Goal: Task Accomplishment & Management: Use online tool/utility

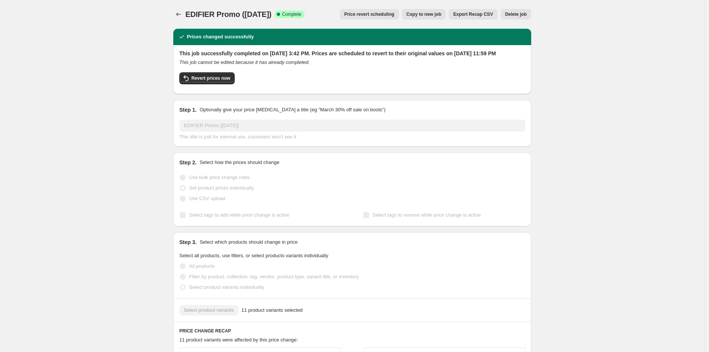
scroll to position [460, 0]
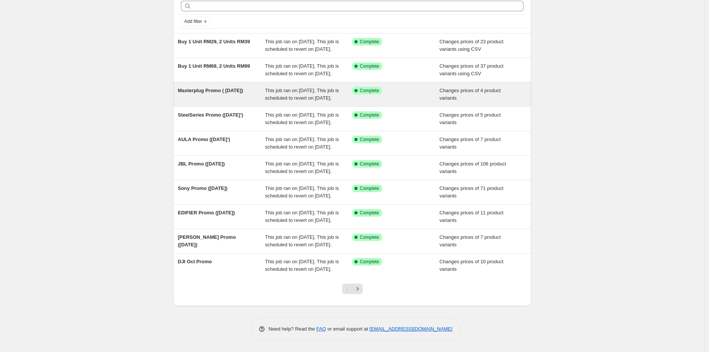
scroll to position [111, 0]
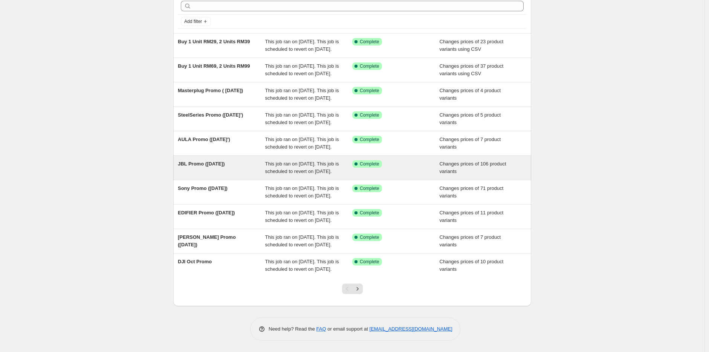
click at [216, 161] on span "JBL Promo ([DATE])" at bounding box center [201, 164] width 47 height 6
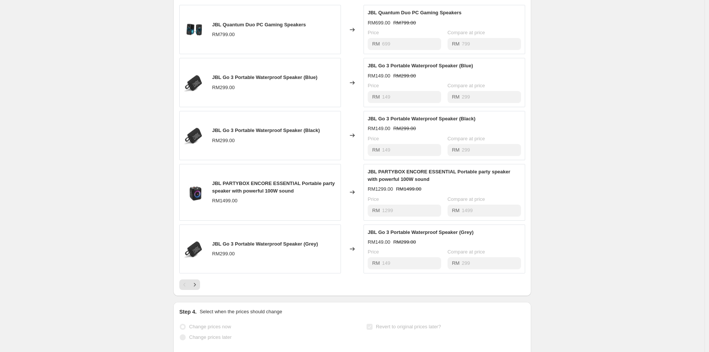
scroll to position [293, 0]
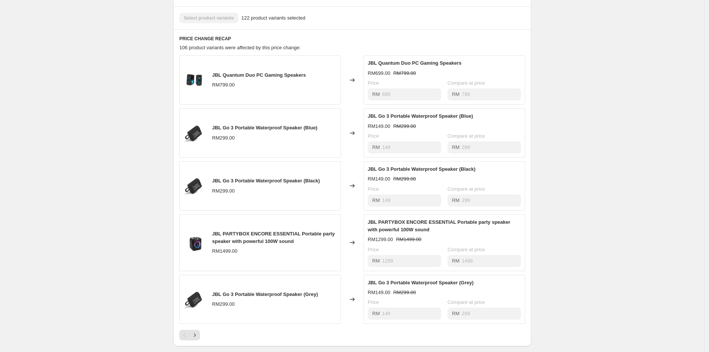
click at [270, 131] on span "JBL Go 3 Portable Waterproof Speaker (Blue)" at bounding box center [264, 128] width 105 height 6
click at [139, 250] on div "JBL Promo ([DATE]). This page is ready JBL Promo ([DATE]) Success Complete Comp…" at bounding box center [352, 141] width 704 height 868
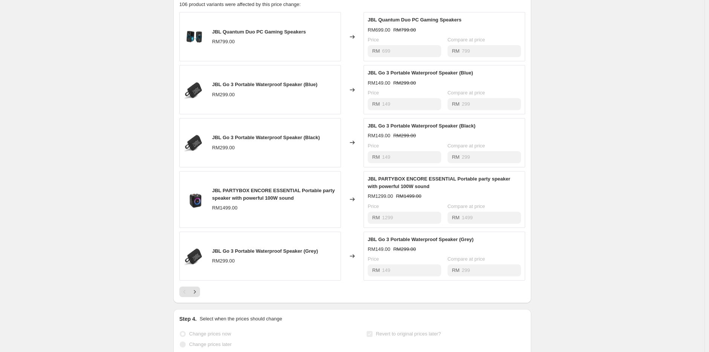
scroll to position [377, 0]
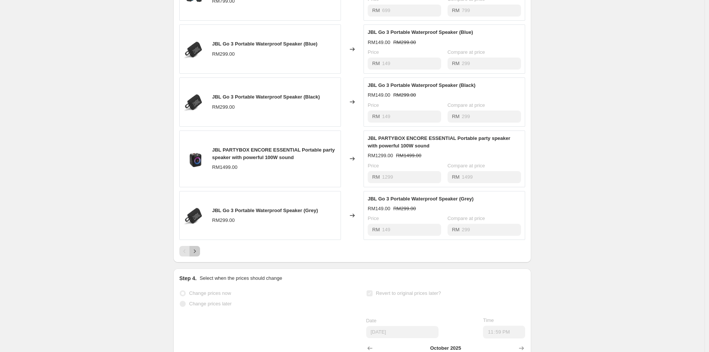
click at [195, 255] on icon "Next" at bounding box center [195, 252] width 8 height 8
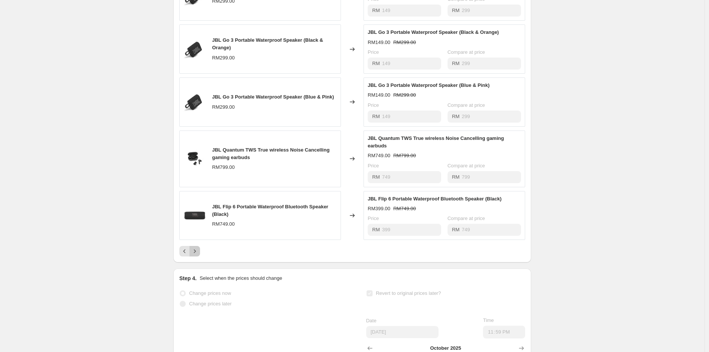
click at [200, 257] on button "Next" at bounding box center [194, 251] width 11 height 11
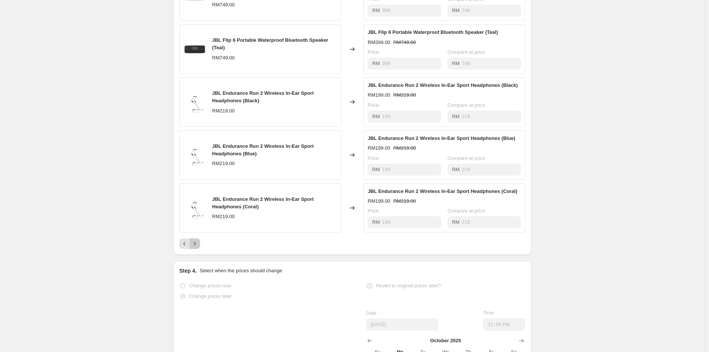
click at [196, 246] on icon "Next" at bounding box center [195, 244] width 2 height 3
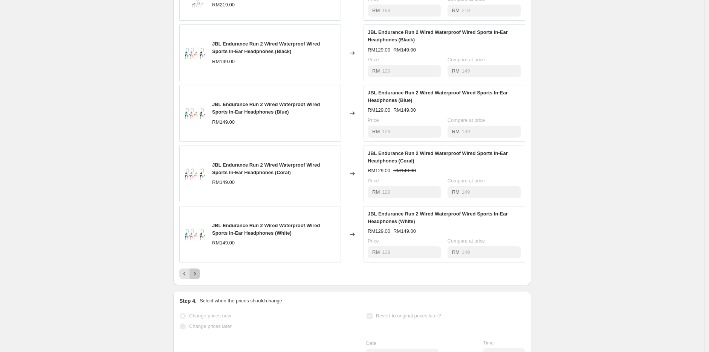
click at [194, 278] on icon "Next" at bounding box center [195, 274] width 8 height 8
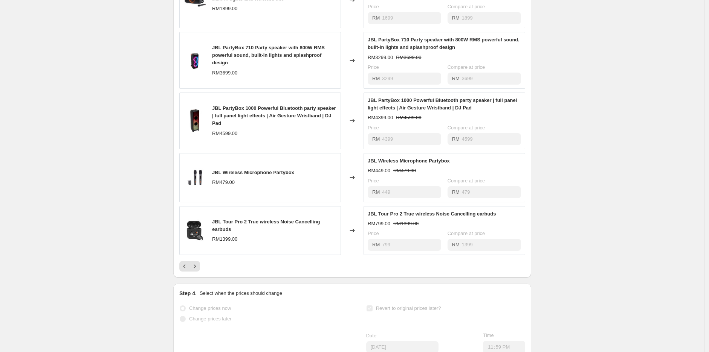
click at [225, 229] on span "JBL Tour Pro 2 True wireless Noise Cancelling earbuds" at bounding box center [266, 225] width 108 height 13
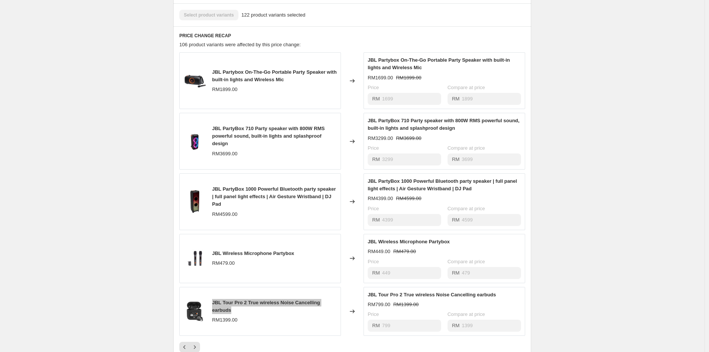
scroll to position [293, 0]
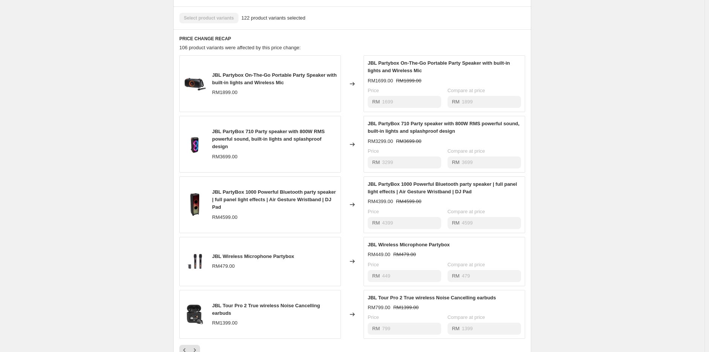
click at [246, 142] on span "JBL PartyBox 710 Party speaker with 800W RMS powerful sound, built-in lights an…" at bounding box center [268, 139] width 113 height 21
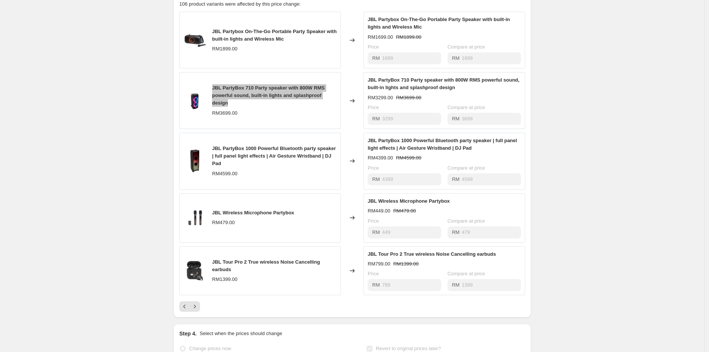
scroll to position [377, 0]
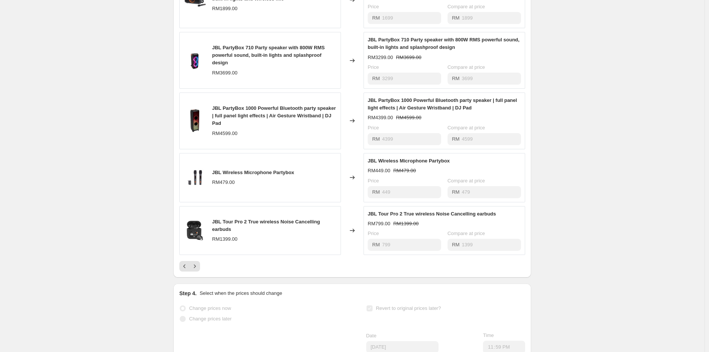
click at [202, 272] on div at bounding box center [352, 266] width 346 height 11
click at [198, 270] on icon "Next" at bounding box center [195, 267] width 8 height 8
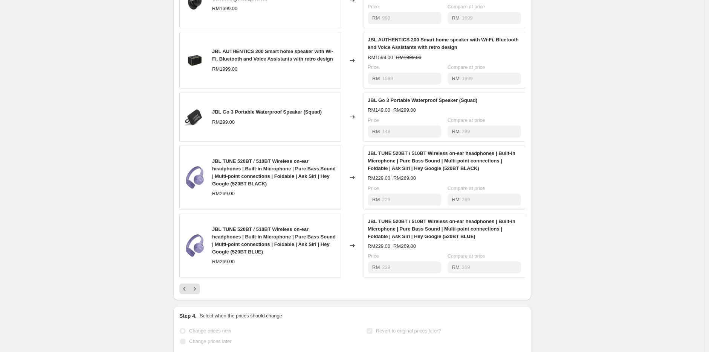
click at [234, 244] on span "JBL TUNE 520BT / 510BT Wireless on-ear headphones | Built-in Microphone | Pure …" at bounding box center [274, 241] width 124 height 28
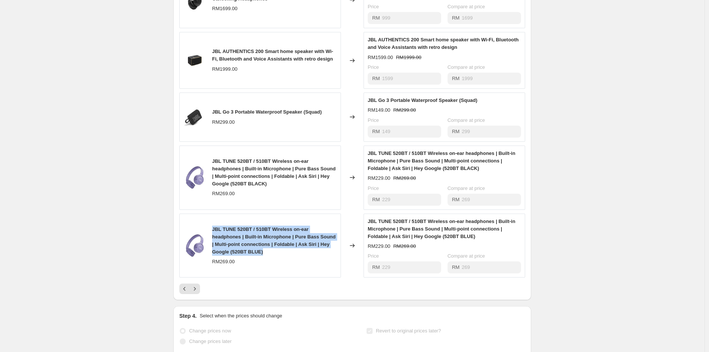
click at [234, 244] on span "JBL TUNE 520BT / 510BT Wireless on-ear headphones | Built-in Microphone | Pure …" at bounding box center [274, 241] width 124 height 28
click at [198, 293] on icon "Next" at bounding box center [195, 289] width 8 height 8
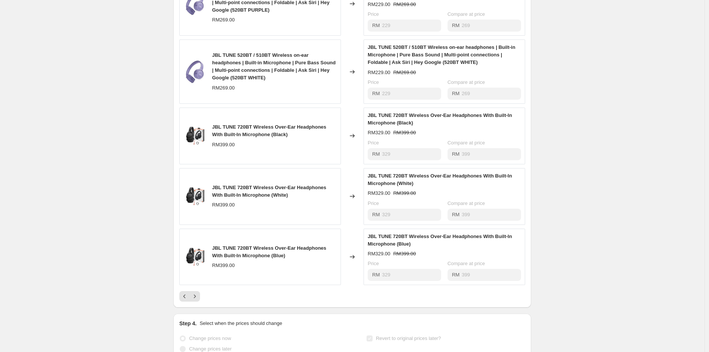
click at [200, 297] on div "JBL TUNE 520BT / 510BT Wireless on-ear headphones | Built-in Microphone | Pure …" at bounding box center [352, 136] width 346 height 331
click at [197, 300] on icon "Next" at bounding box center [195, 297] width 8 height 8
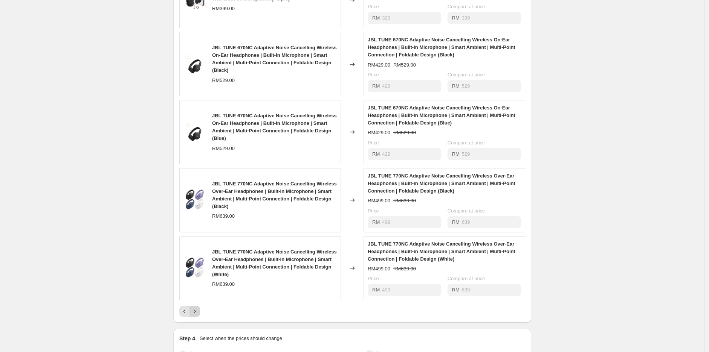
click at [198, 316] on icon "Next" at bounding box center [195, 312] width 8 height 8
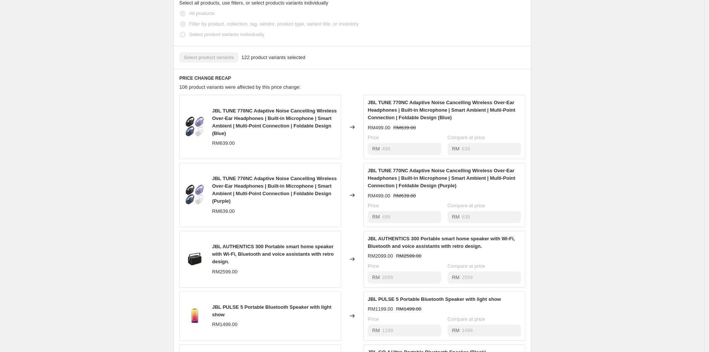
scroll to position [418, 0]
